Goal: Information Seeking & Learning: Learn about a topic

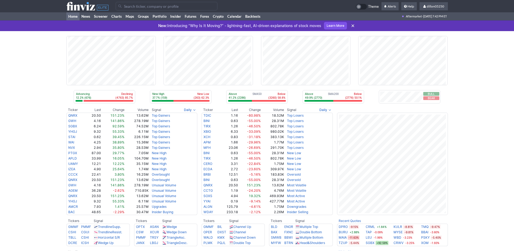
click at [136, 10] on input "Search" at bounding box center [167, 6] width 102 height 9
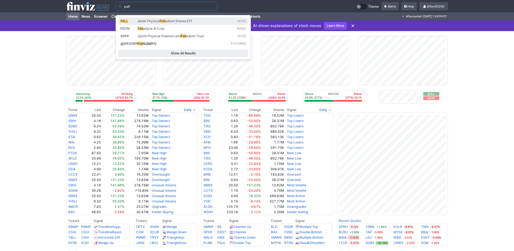
click at [154, 22] on span "abrdn Physical" at bounding box center [149, 21] width 22 height 4
type input "PALL"
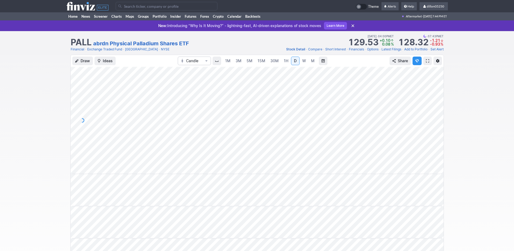
click at [325, 52] on link "Short Interest" at bounding box center [335, 49] width 21 height 5
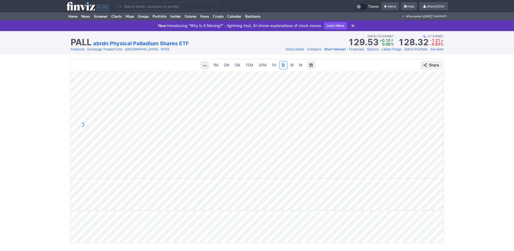
click at [286, 51] on span "Stock Detail" at bounding box center [295, 49] width 18 height 4
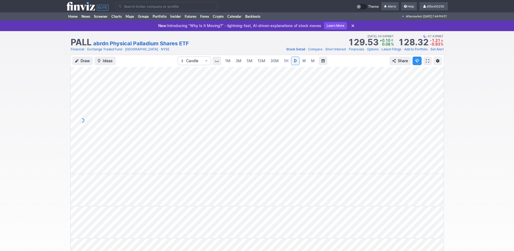
scroll to position [0, 32]
click at [72, 20] on link "Home" at bounding box center [72, 16] width 13 height 8
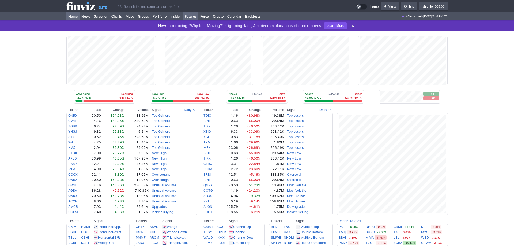
click at [198, 20] on link "Futures" at bounding box center [191, 16] width 16 height 8
